Goal: Obtain resource: Download file/media

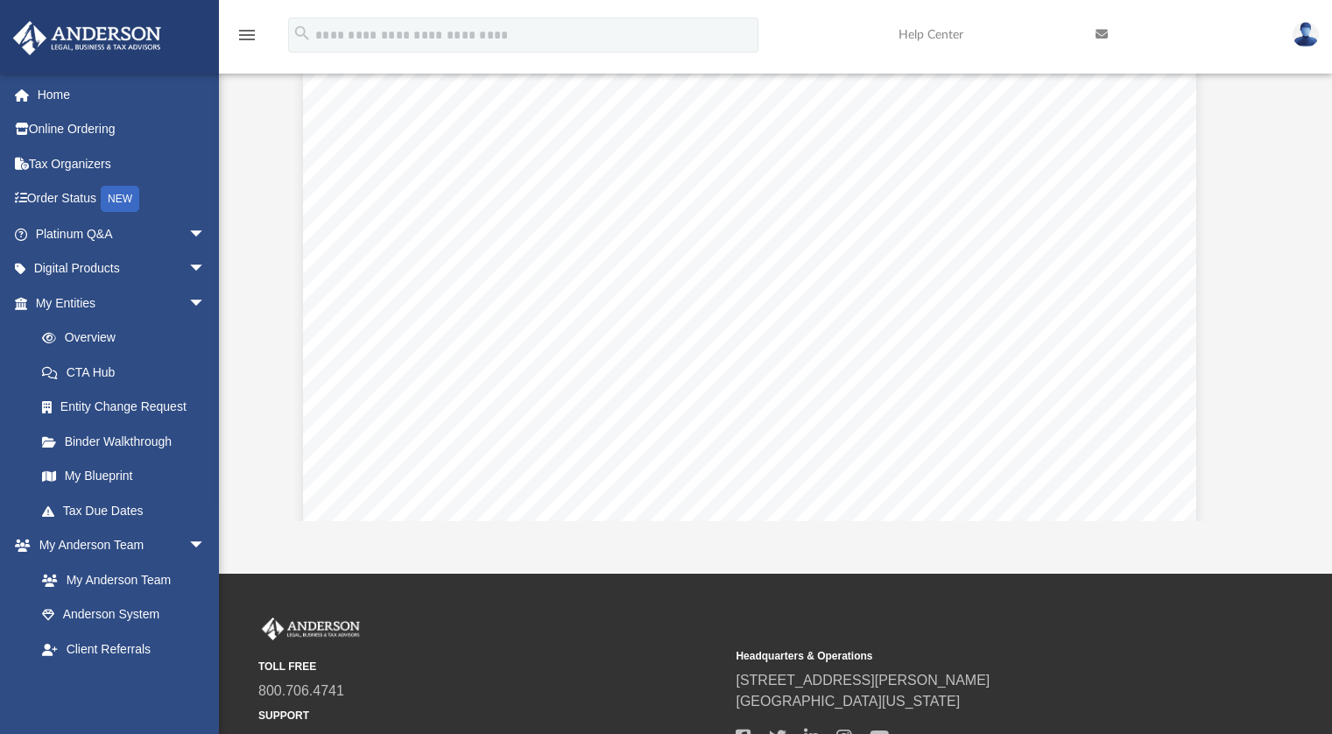
scroll to position [60453, 25]
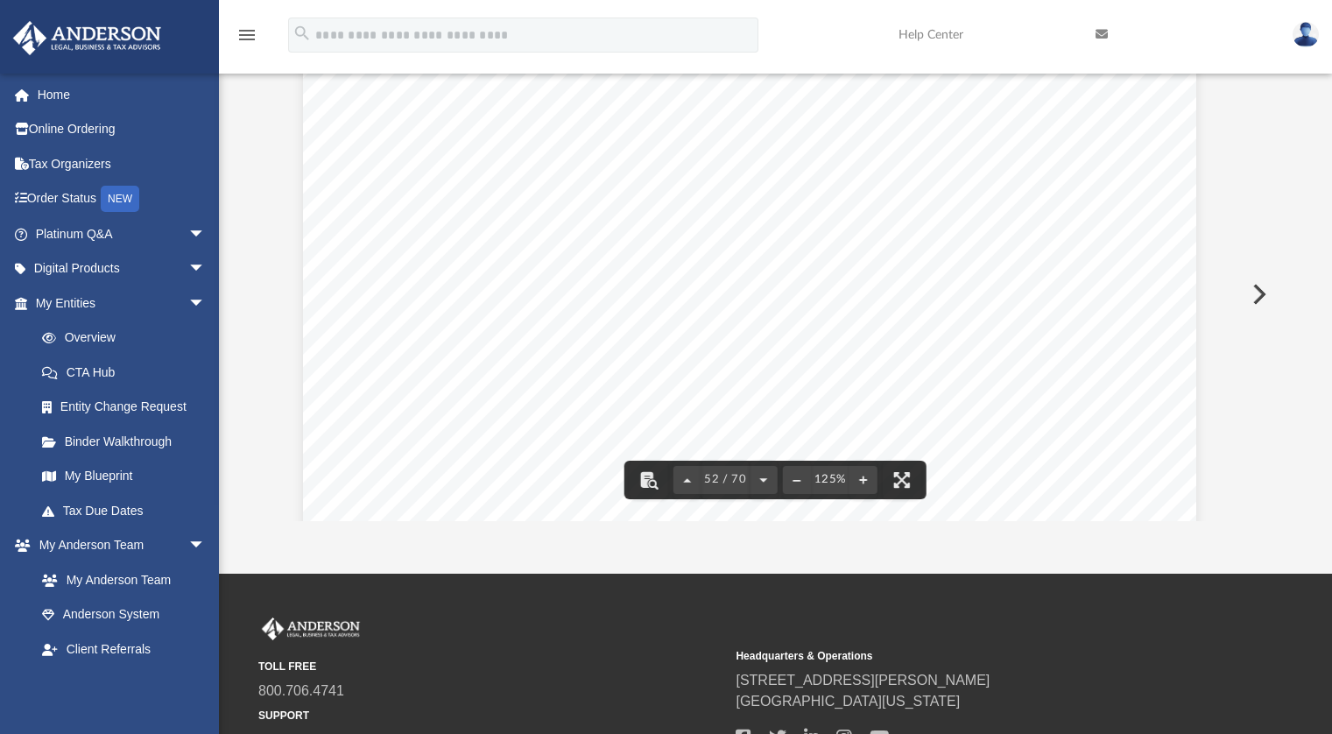
click at [655, 291] on div "Operating Agreement of 1079 LLC Page 39 of 39 The Exhibits referred to in this …" at bounding box center [749, 483] width 893 height 1156
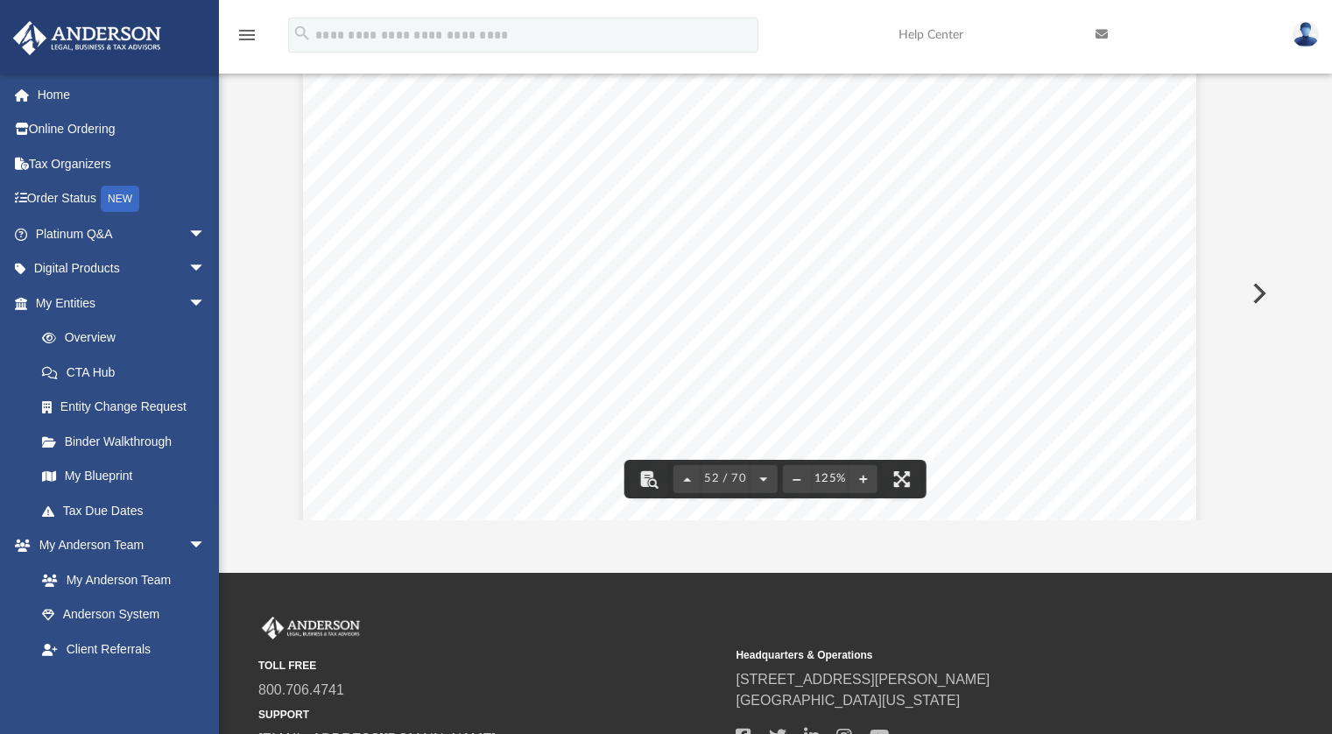
scroll to position [384, 988]
click at [719, 354] on div "Operating Agreement of 1079 LLC Page 39 of 39 The Exhibits referred to in this …" at bounding box center [749, 482] width 893 height 1156
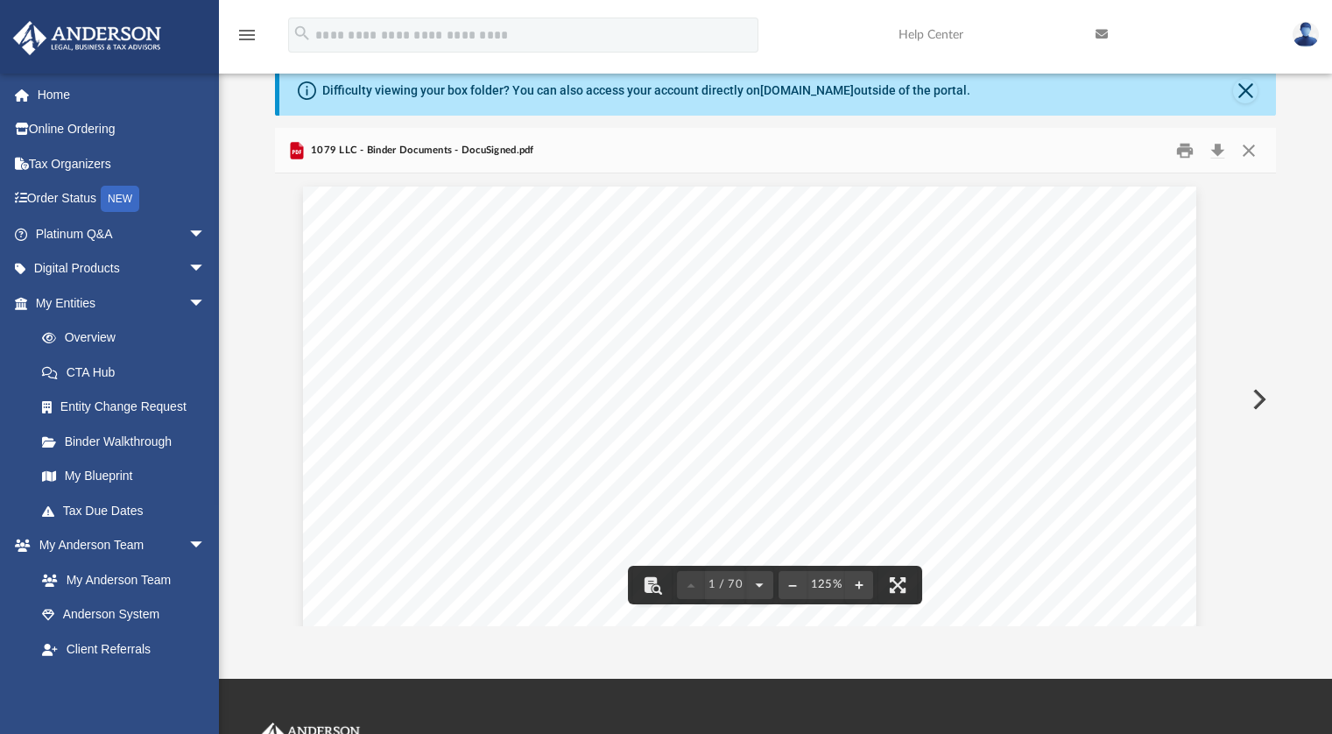
scroll to position [0, 0]
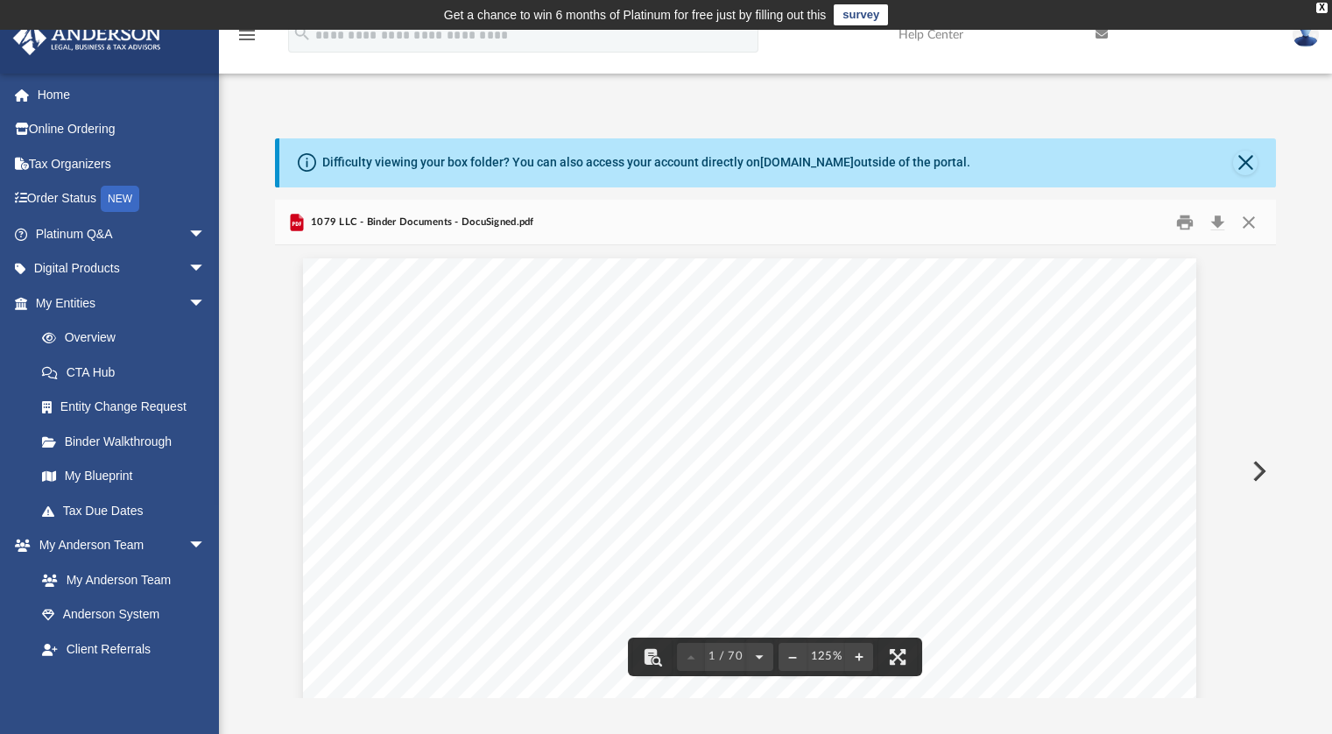
click at [336, 223] on span "1079 LLC - Binder Documents - DocuSigned.pdf" at bounding box center [420, 222] width 227 height 16
click at [418, 222] on span "1079 LLC - Binder Documents - DocuSigned.pdf" at bounding box center [420, 222] width 227 height 16
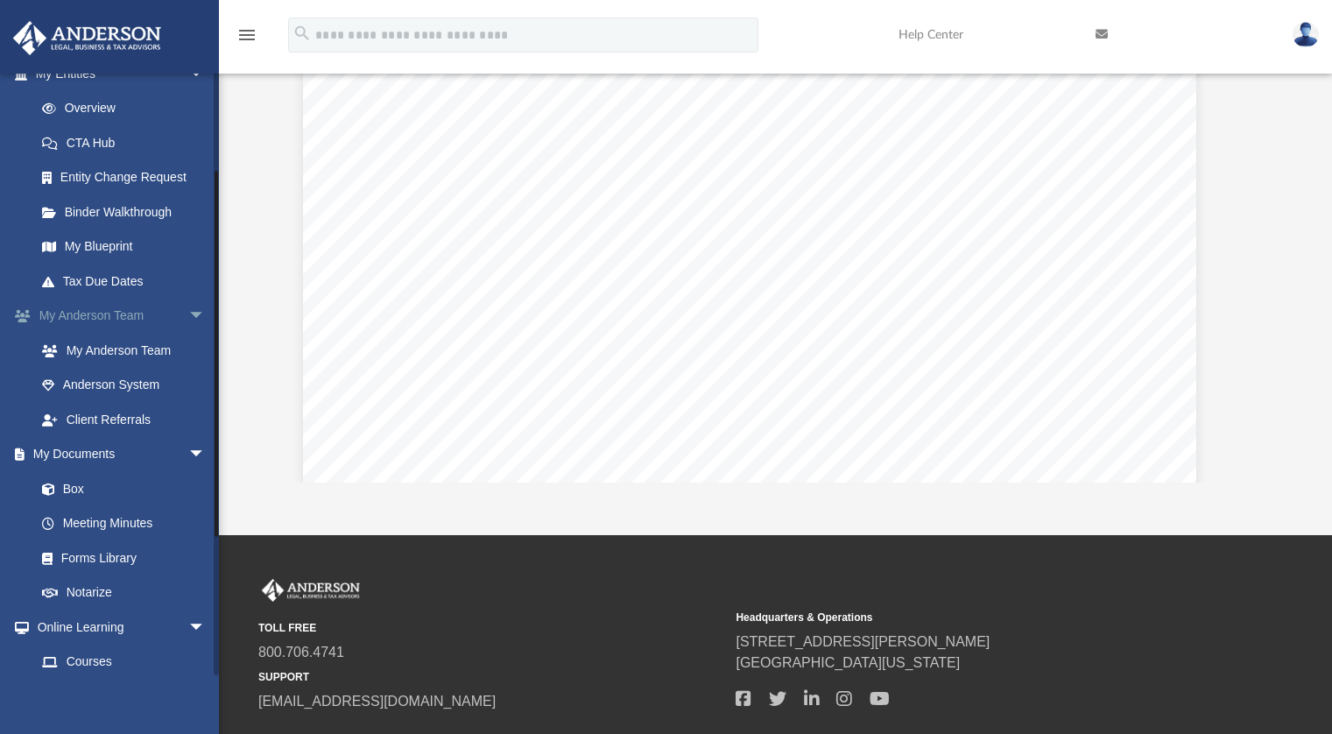
scroll to position [376, 0]
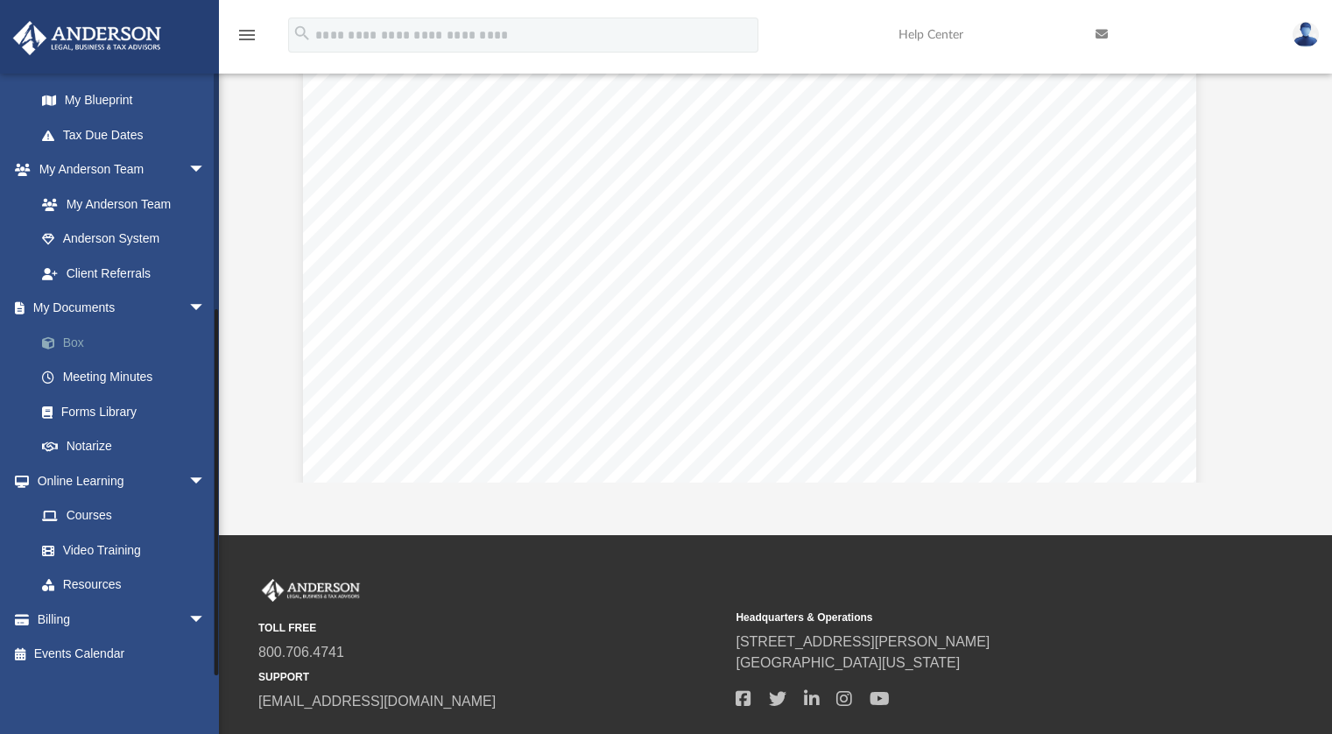
click at [83, 341] on link "Box" at bounding box center [128, 342] width 207 height 35
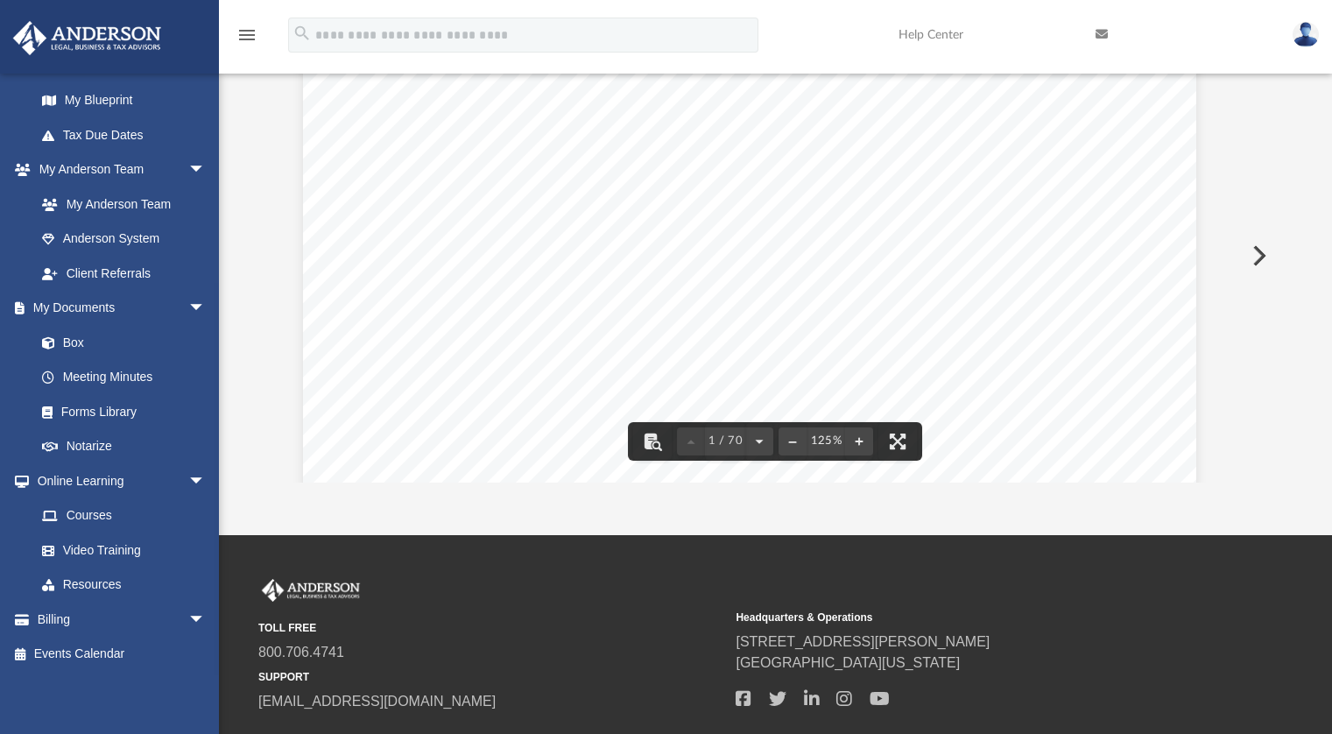
scroll to position [0, 0]
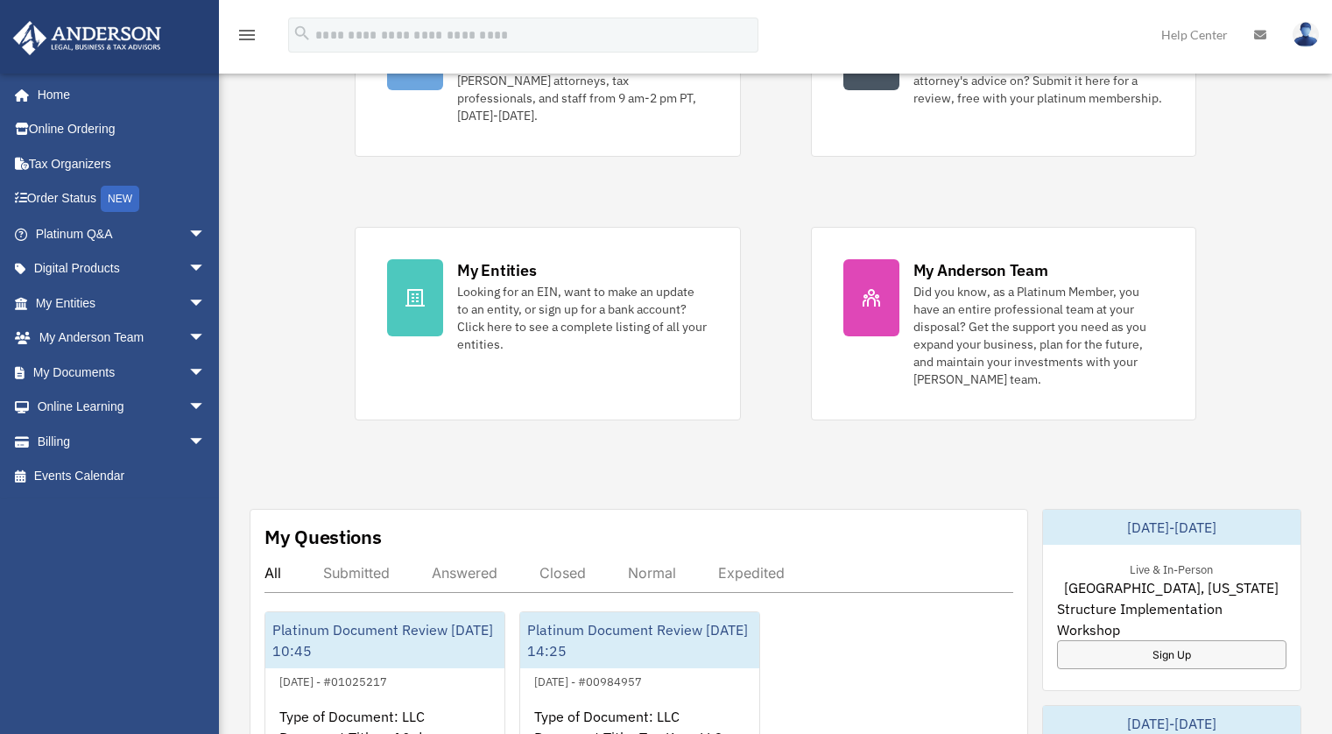
scroll to position [264, 0]
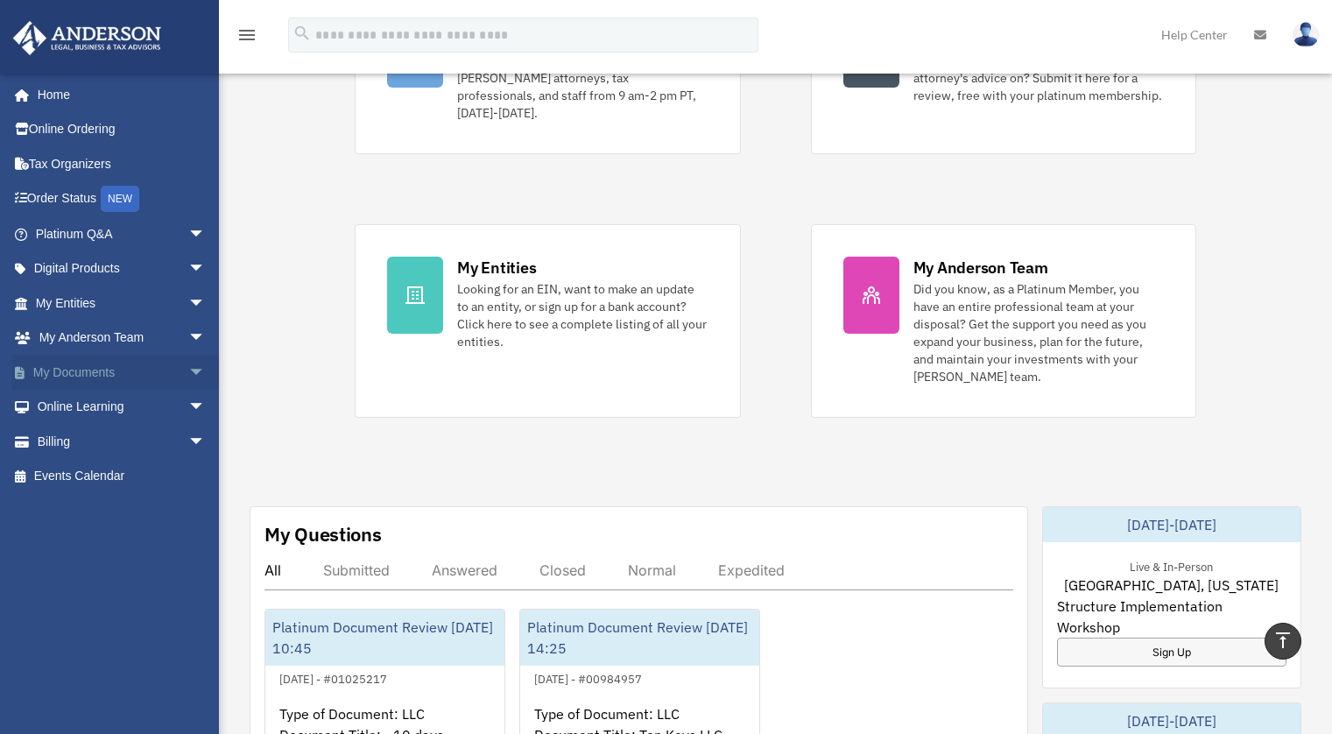
click at [188, 370] on span "arrow_drop_down" at bounding box center [205, 373] width 35 height 36
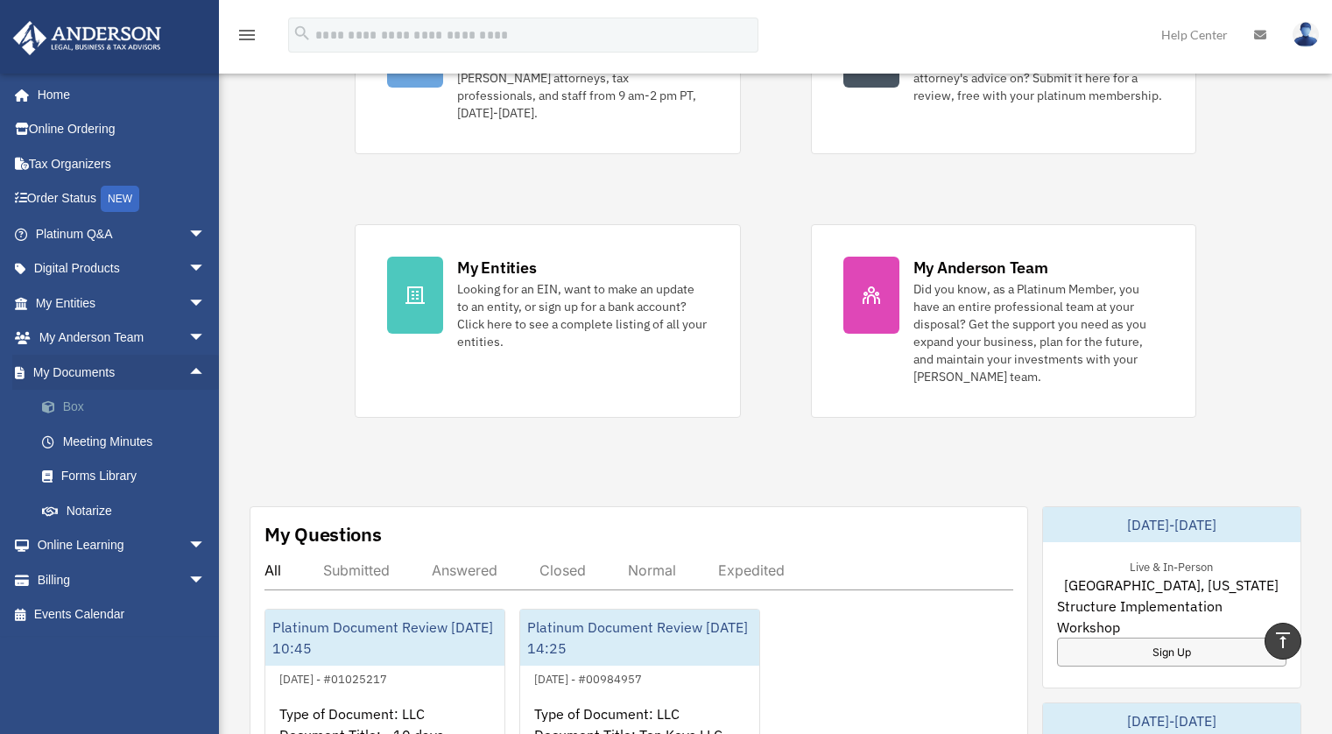
click at [94, 406] on link "Box" at bounding box center [128, 407] width 207 height 35
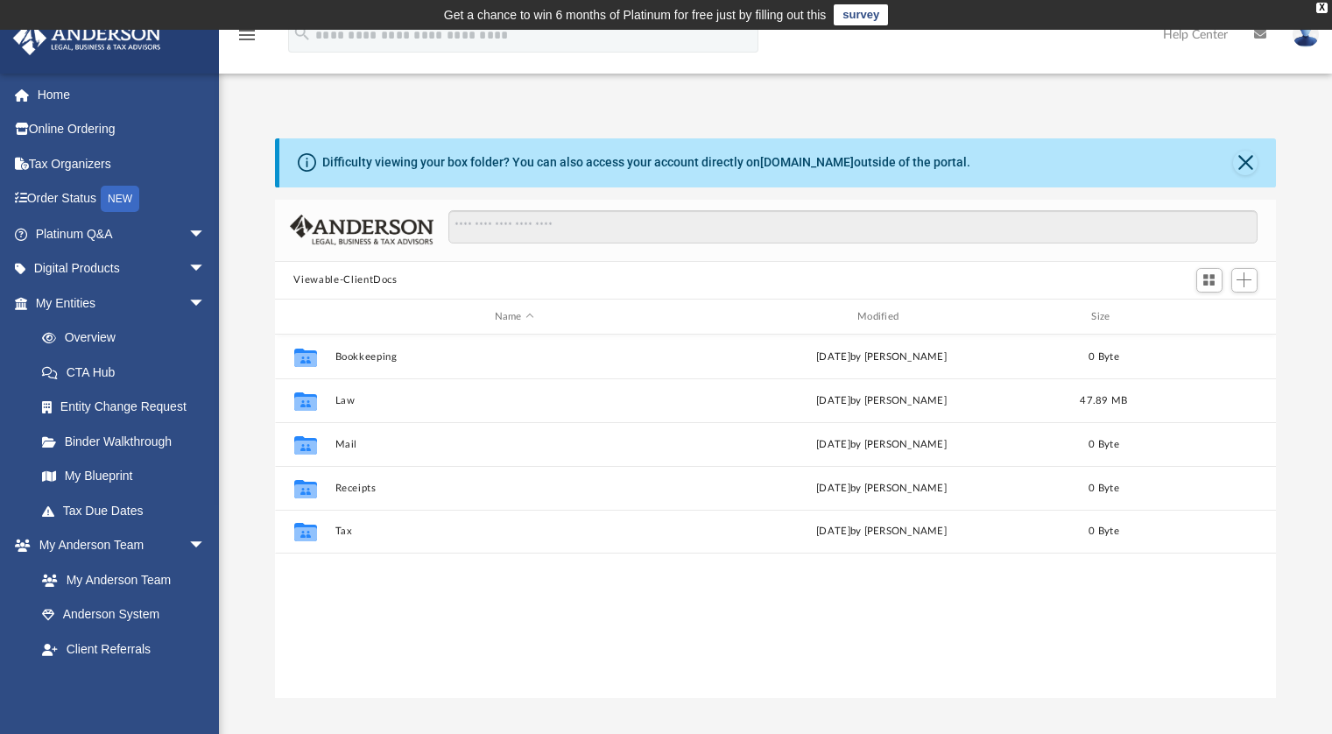
scroll to position [384, 988]
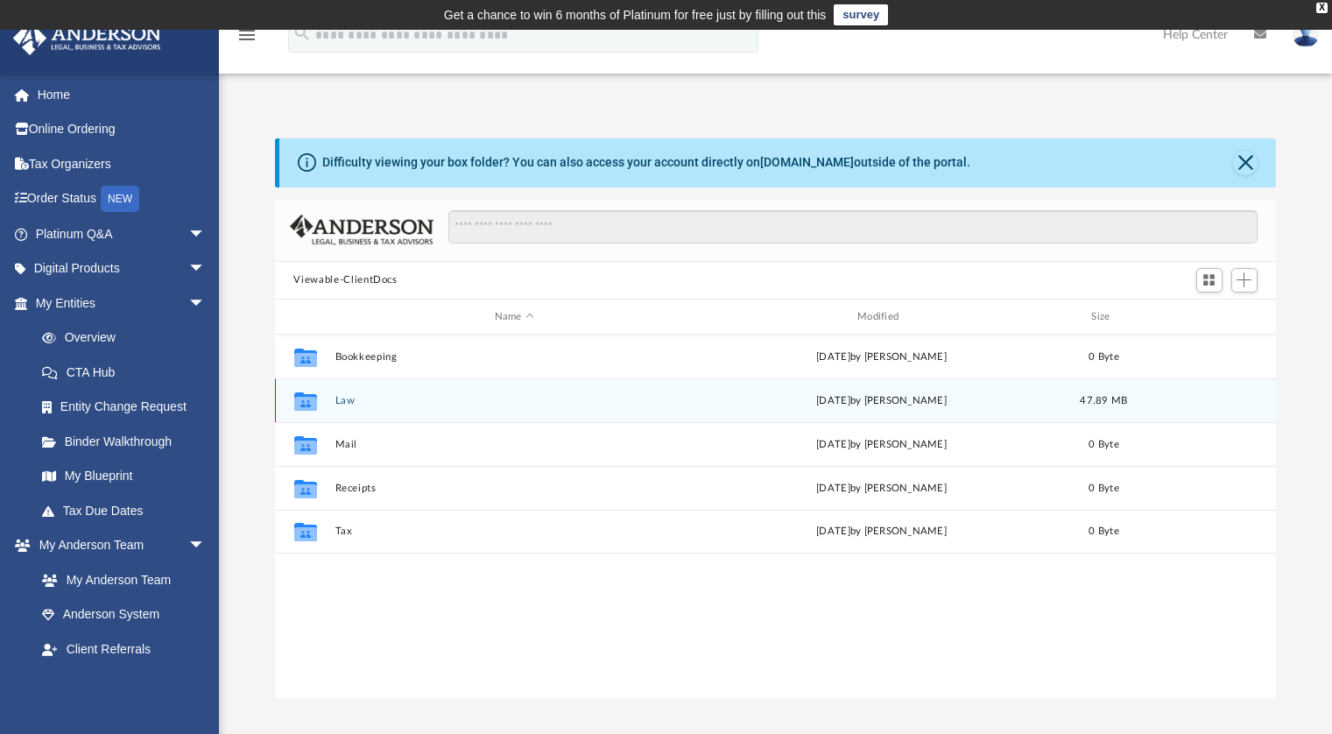
click at [348, 400] on button "Law" at bounding box center [513, 400] width 359 height 11
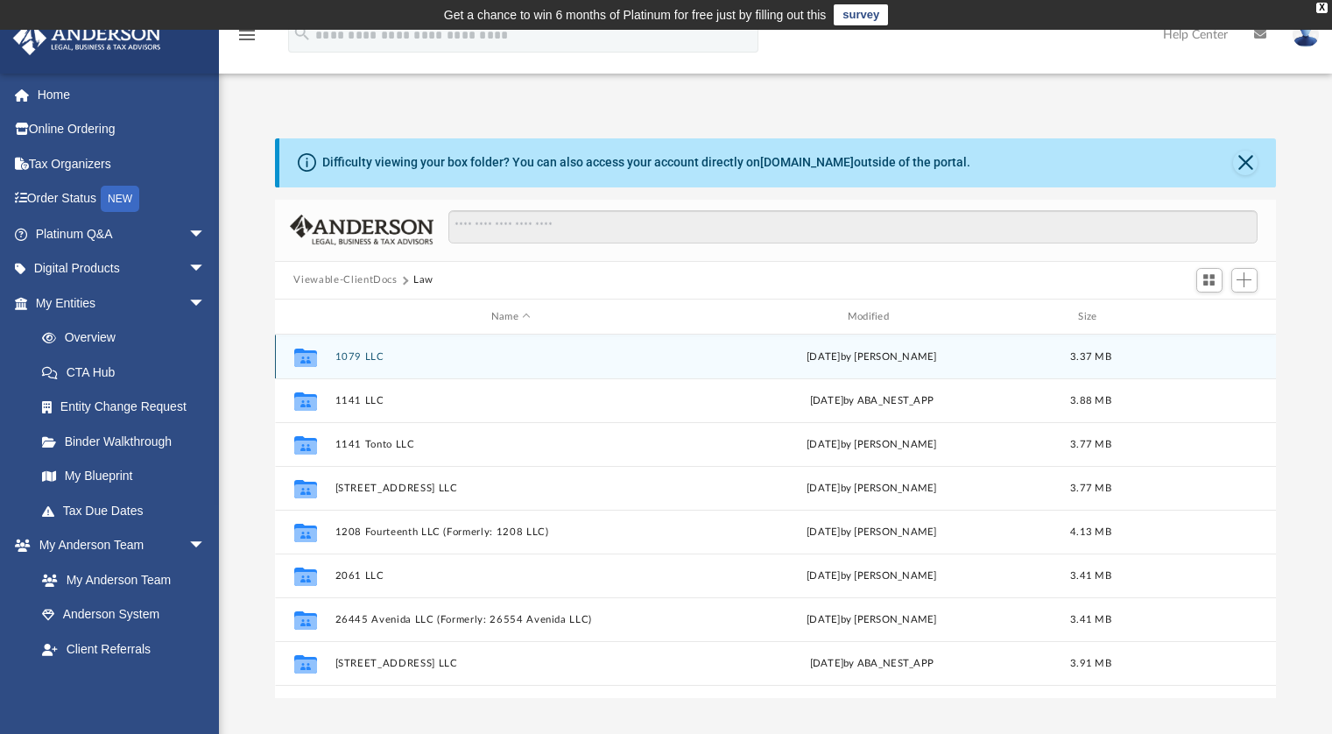
click at [355, 358] on button "1079 LLC" at bounding box center [510, 356] width 353 height 11
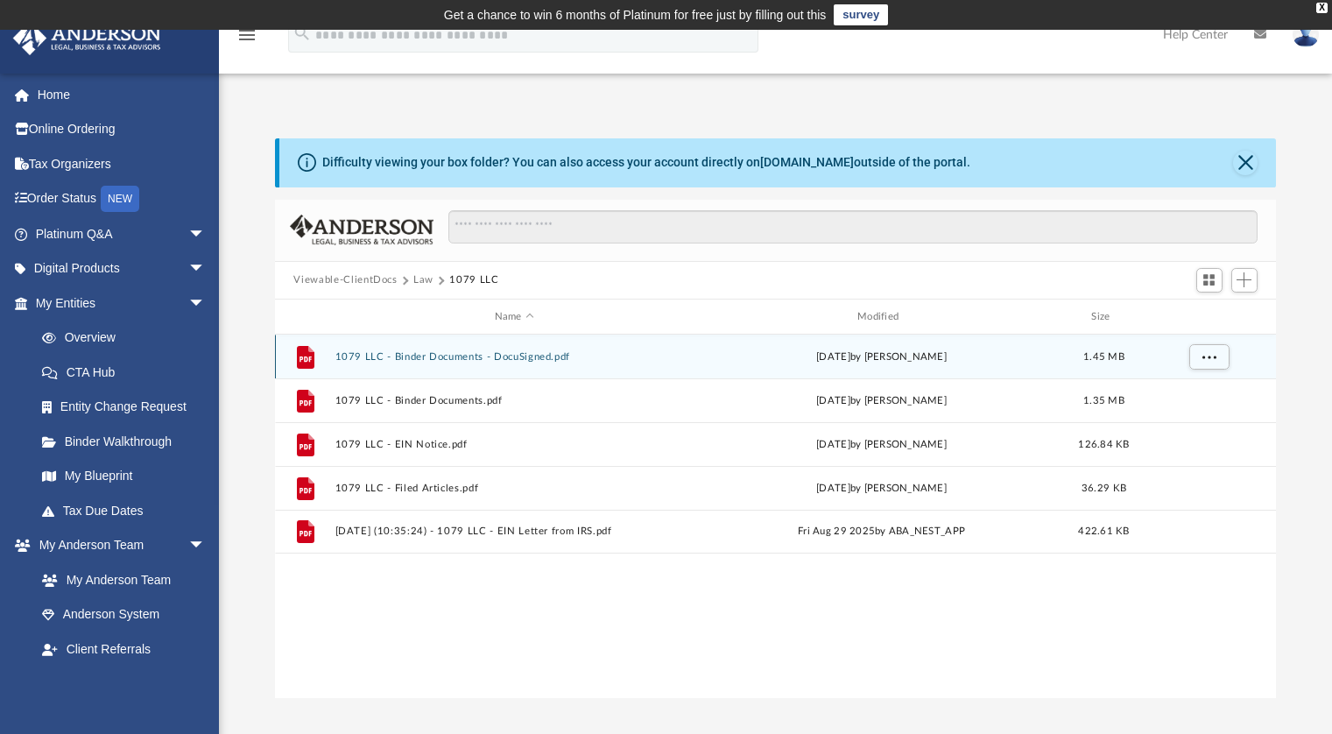
click at [363, 362] on button "1079 LLC - Binder Documents - DocuSigned.pdf" at bounding box center [513, 356] width 359 height 11
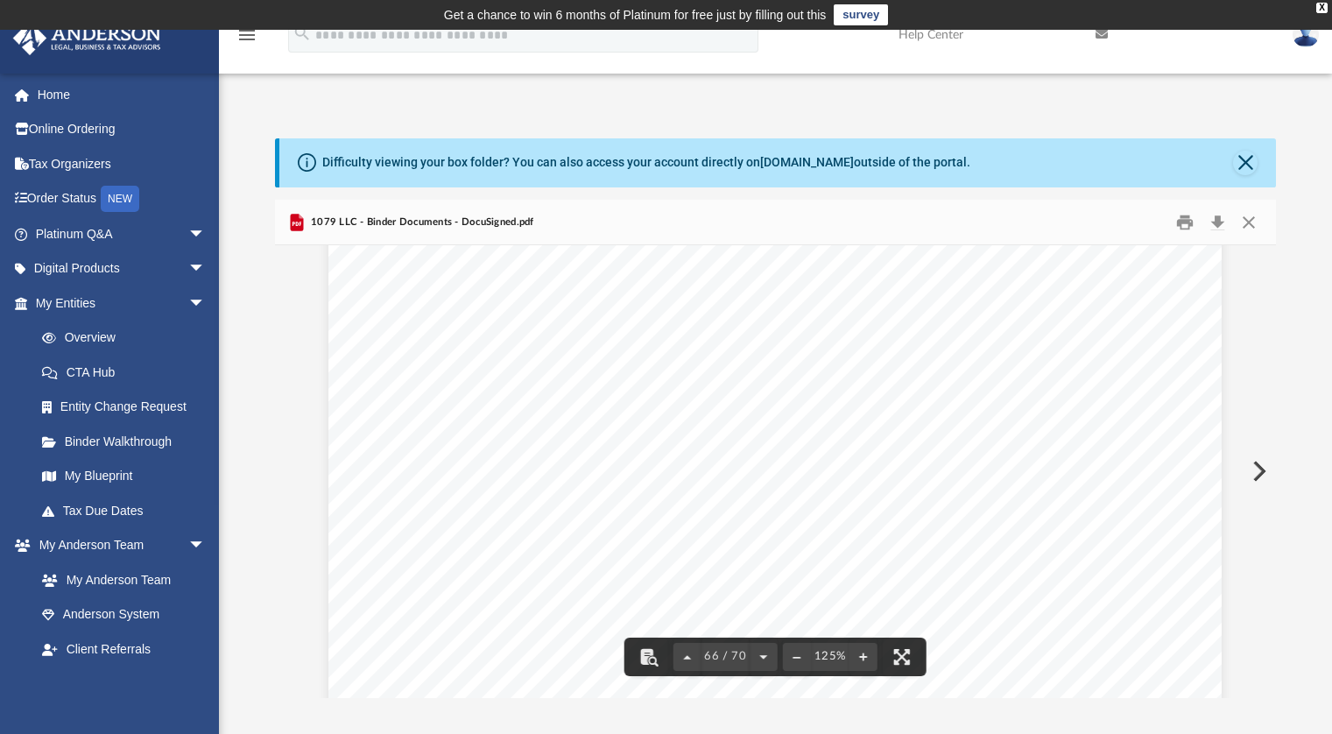
scroll to position [76984, 0]
click at [1188, 228] on button "Print" at bounding box center [1184, 221] width 35 height 27
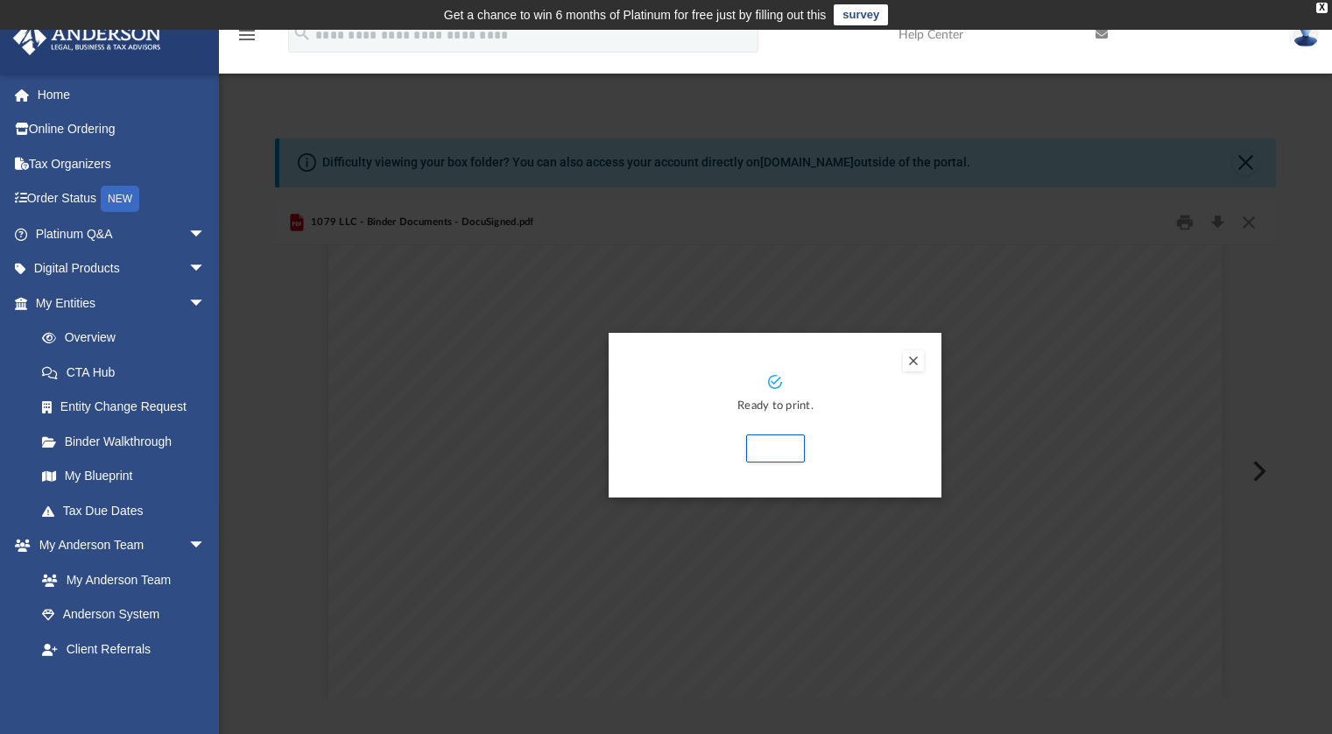
click at [912, 368] on button "Preview" at bounding box center [913, 360] width 21 height 21
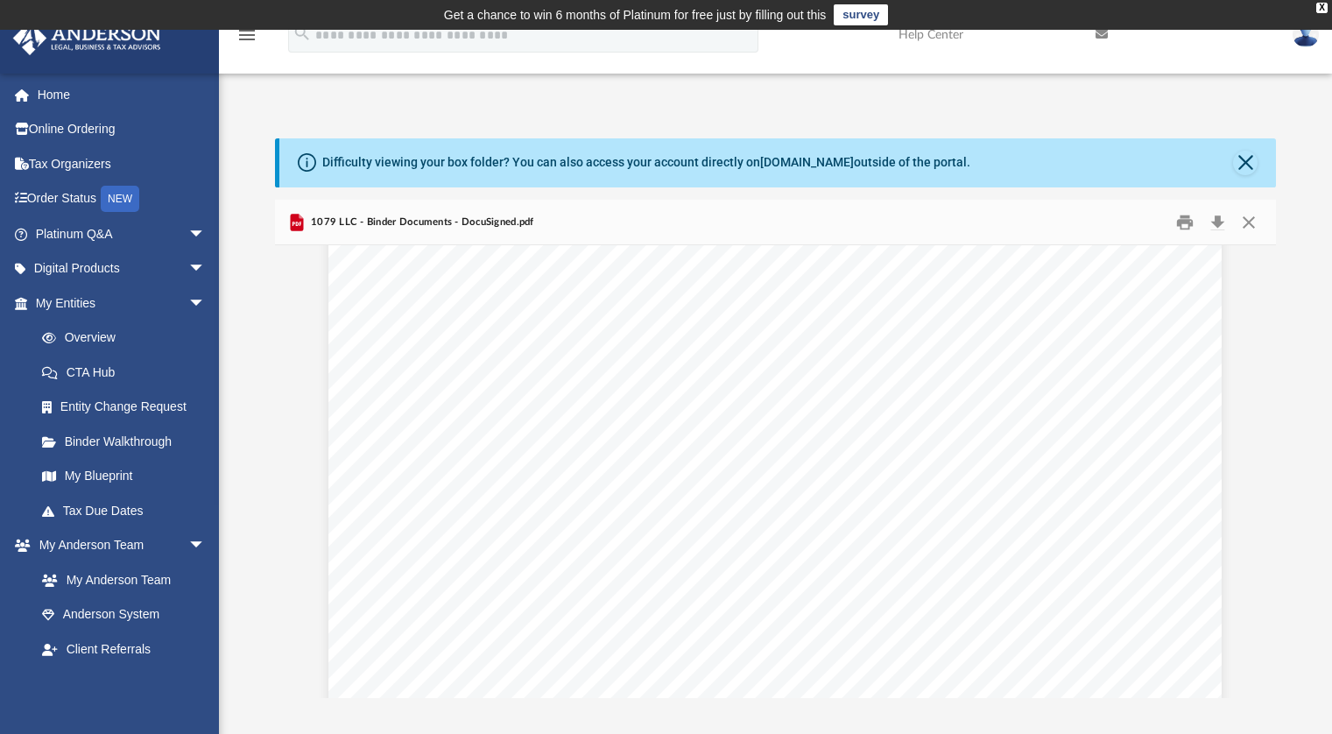
scroll to position [75909, 0]
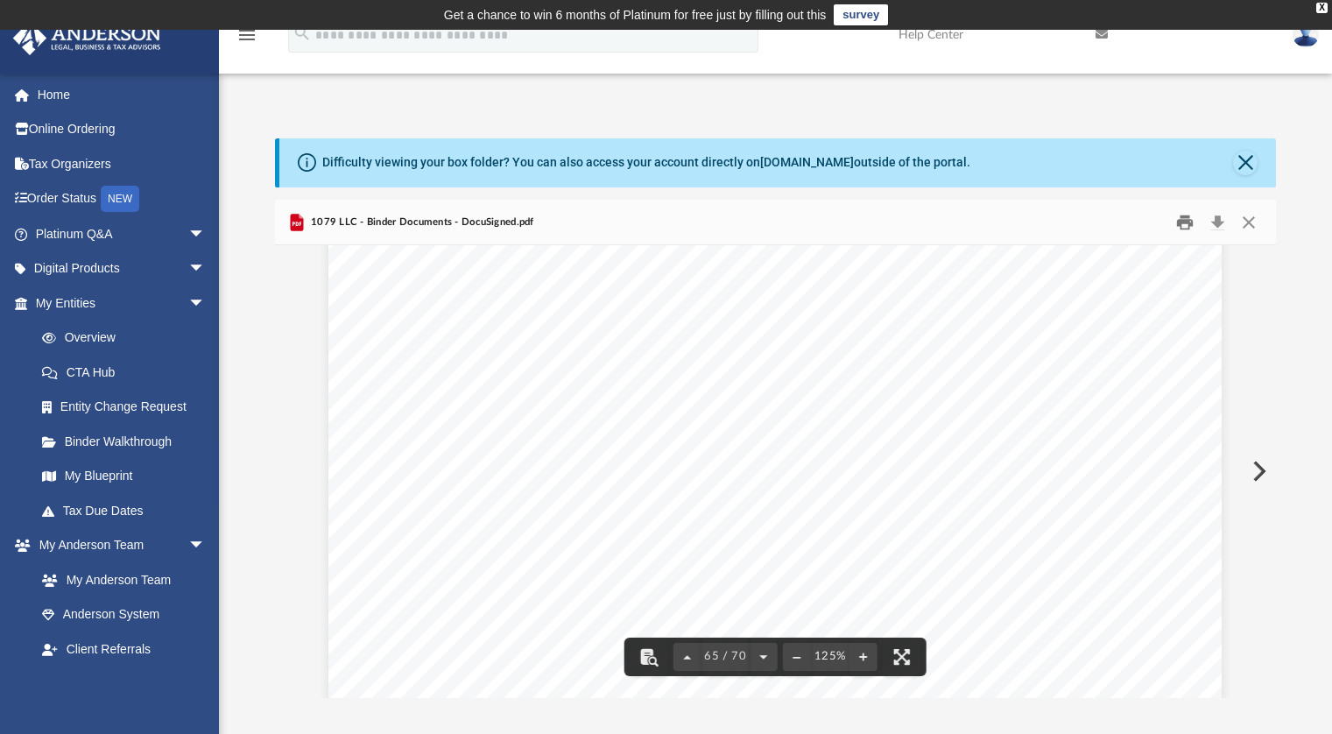
click at [1189, 227] on button "Print" at bounding box center [1184, 221] width 35 height 27
